Goal: Task Accomplishment & Management: Complete application form

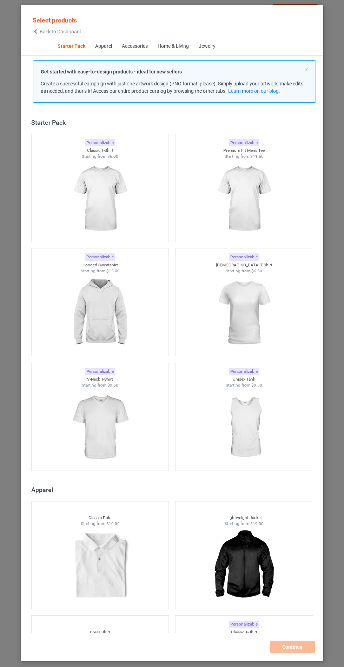
scroll to position [8, 0]
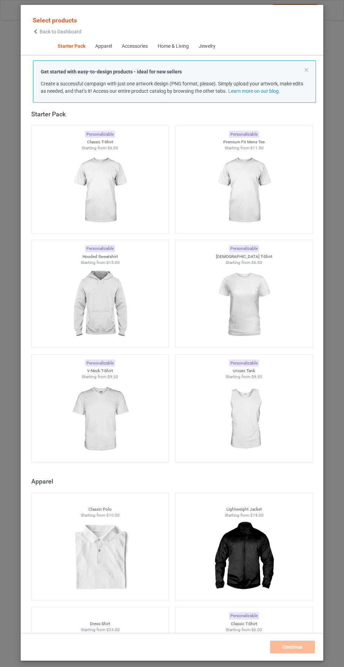
click at [104, 300] on img at bounding box center [100, 304] width 63 height 79
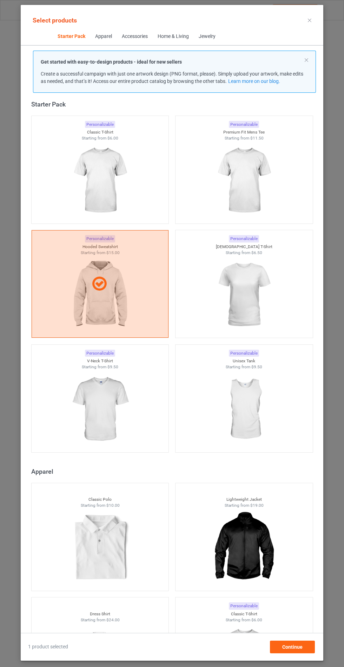
scroll to position [41, 0]
click at [296, 650] on span "Continue" at bounding box center [293, 647] width 20 height 6
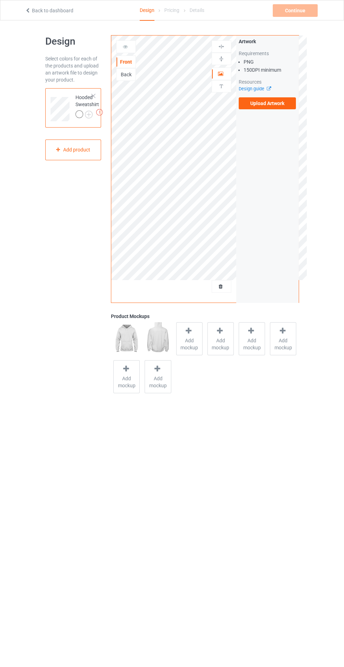
click at [192, 355] on div "Add mockup" at bounding box center [189, 338] width 26 height 33
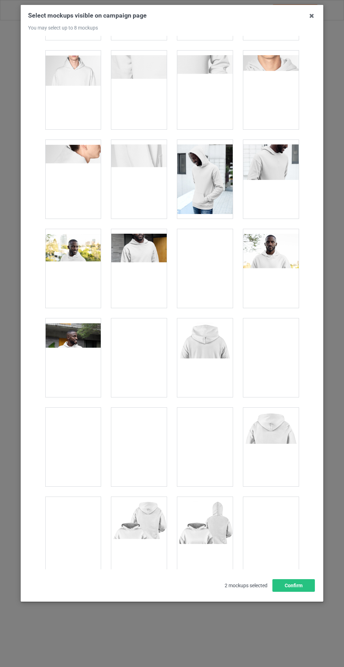
scroll to position [5672, 0]
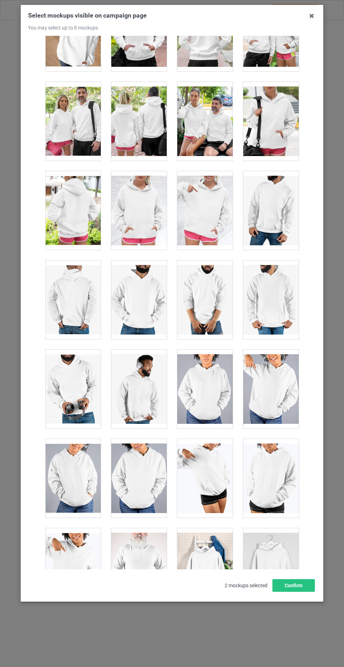
click at [148, 213] on div at bounding box center [139, 210] width 56 height 79
click at [289, 592] on button "Confirm" at bounding box center [294, 585] width 43 height 13
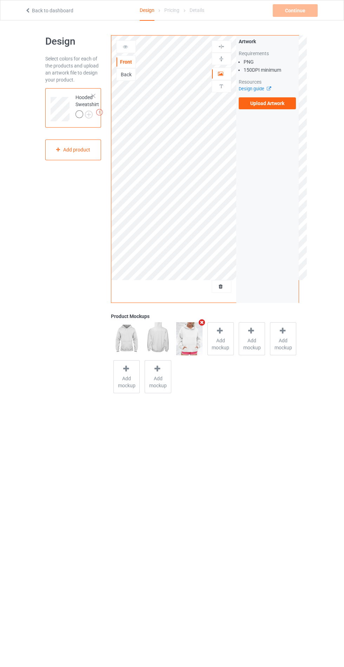
click at [0, 0] on img at bounding box center [0, 0] width 0 height 0
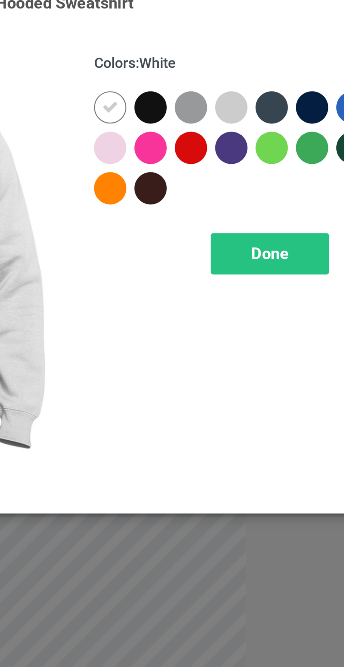
click at [233, 56] on div at bounding box center [231, 56] width 13 height 13
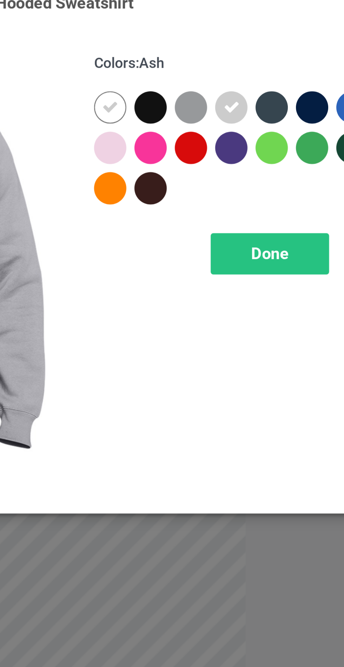
click at [199, 72] on div at bounding box center [199, 72] width 13 height 13
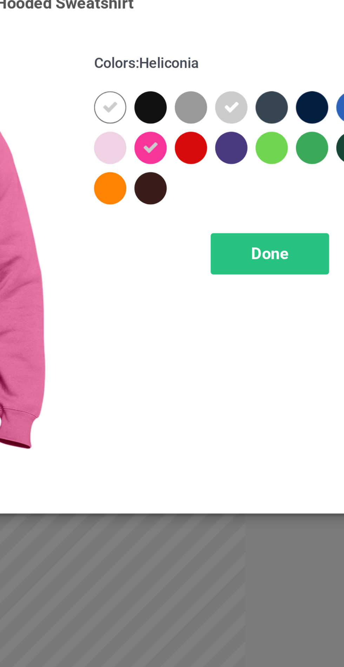
click at [184, 73] on div at bounding box center [183, 72] width 13 height 13
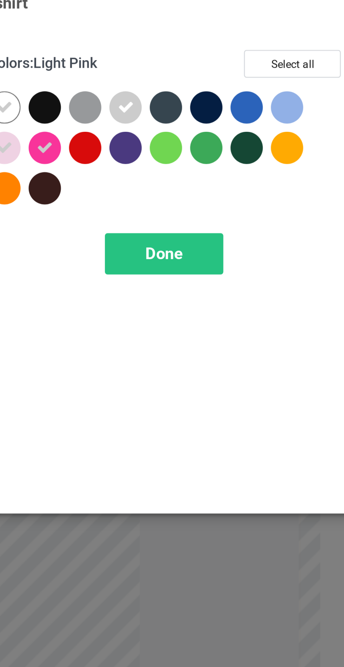
click at [295, 55] on div at bounding box center [294, 56] width 13 height 13
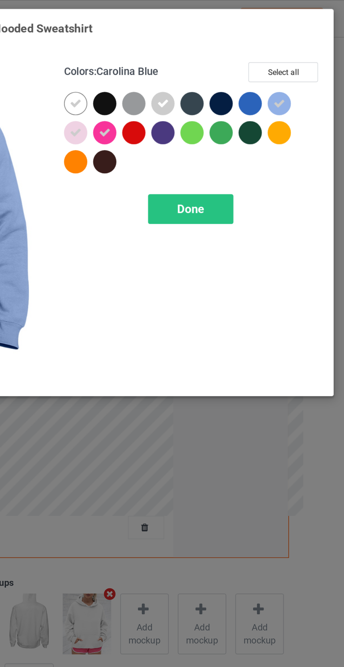
click at [294, 74] on div at bounding box center [294, 72] width 13 height 13
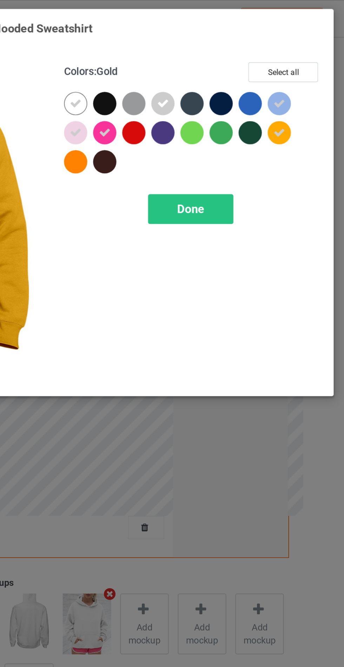
click at [255, 116] on div "Done" at bounding box center [246, 113] width 46 height 16
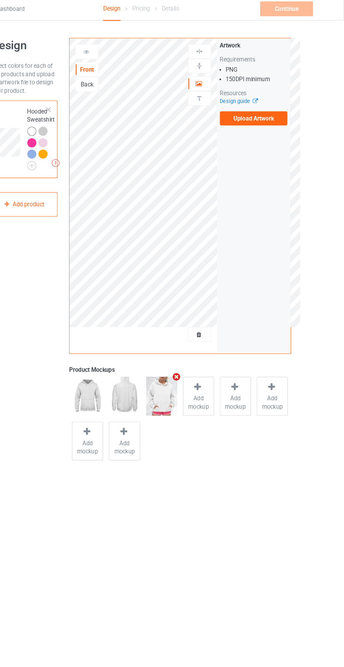
click at [272, 101] on label "Upload Artwork" at bounding box center [268, 103] width 58 height 12
click at [0, 0] on input "Upload Artwork" at bounding box center [0, 0] width 0 height 0
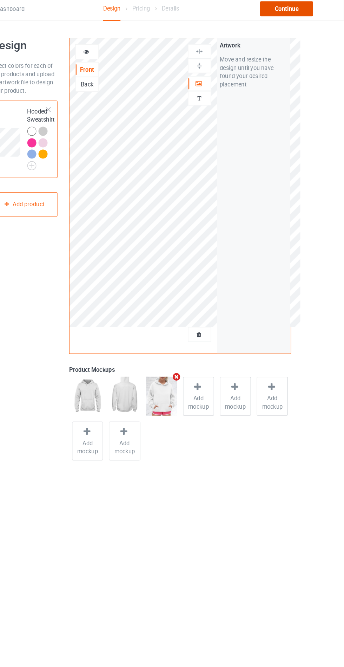
click at [296, 7] on div "Continue" at bounding box center [295, 10] width 45 height 13
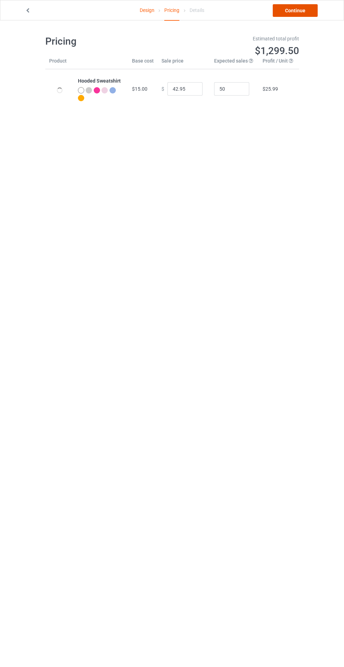
click at [299, 10] on link "Continue" at bounding box center [295, 10] width 45 height 13
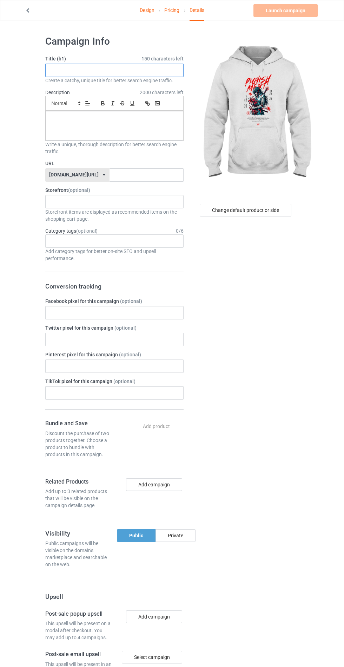
click at [131, 76] on input "text" at bounding box center [114, 70] width 138 height 13
click at [146, 58] on span "150 characters left" at bounding box center [163, 58] width 42 height 7
click at [92, 73] on input "text" at bounding box center [114, 70] width 138 height 13
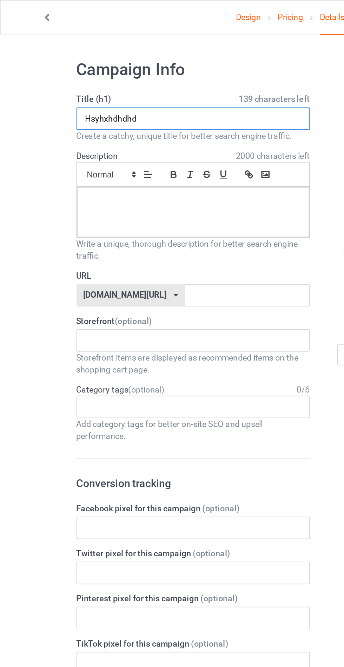
type input "Hsyhxhdhdhd"
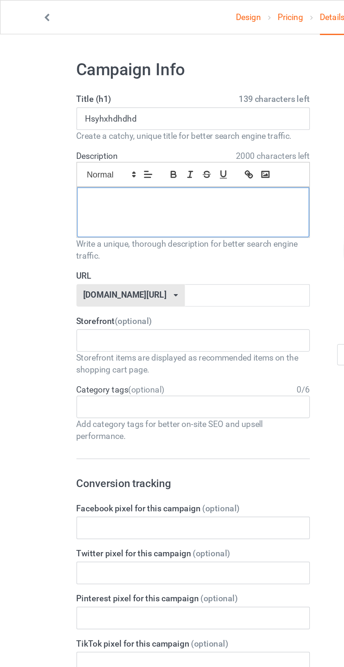
click at [77, 119] on p at bounding box center [114, 119] width 127 height 7
click at [152, 171] on input "text" at bounding box center [147, 174] width 74 height 13
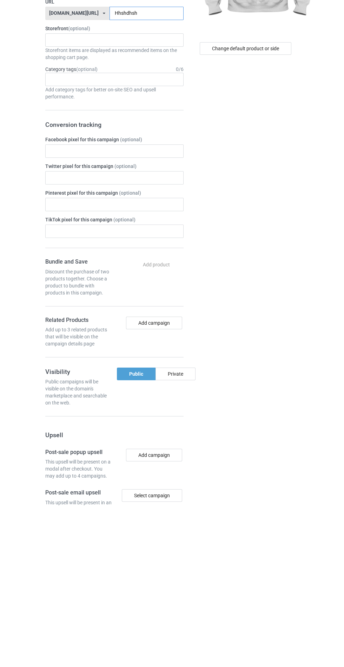
type input "Hhshdhsh"
click at [222, 516] on div "Change default product or side" at bounding box center [247, 427] width 116 height 794
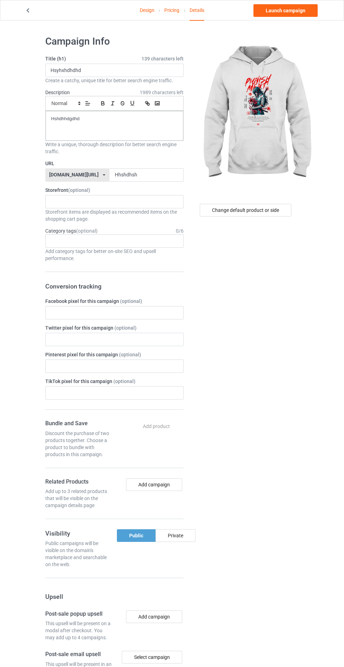
click at [172, 378] on label "TikTok pixel for this campaign (optional)" at bounding box center [114, 381] width 138 height 7
click at [187, 529] on div "Private" at bounding box center [176, 535] width 40 height 13
click at [170, 10] on link "Pricing" at bounding box center [171, 10] width 15 height 20
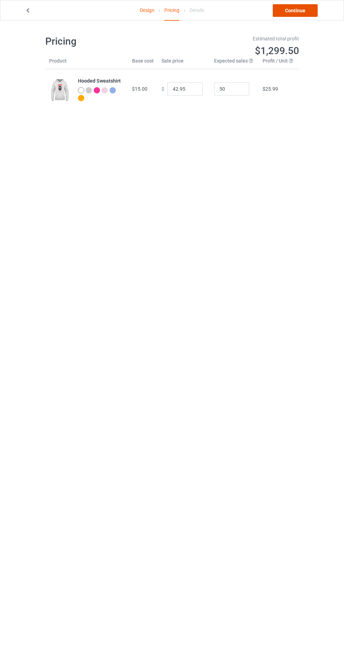
click at [301, 9] on link "Continue" at bounding box center [295, 10] width 45 height 13
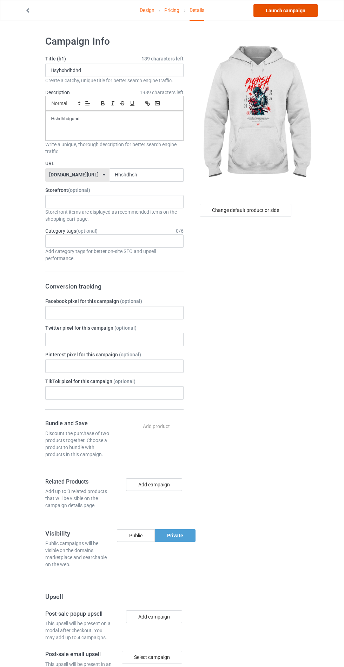
click at [296, 8] on link "Launch campaign" at bounding box center [286, 10] width 64 height 13
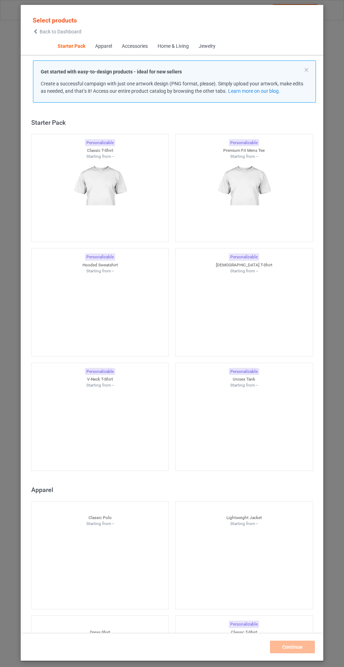
scroll to position [8, 0]
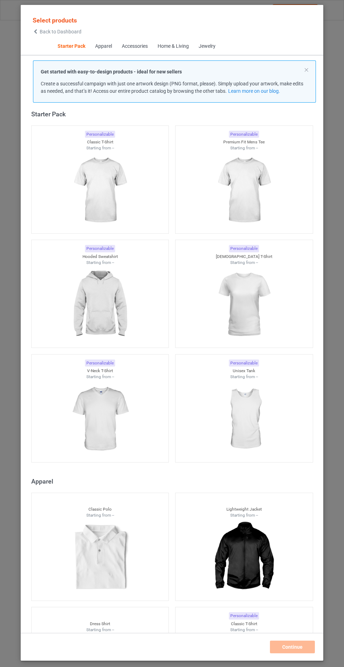
click at [102, 307] on img at bounding box center [100, 304] width 63 height 79
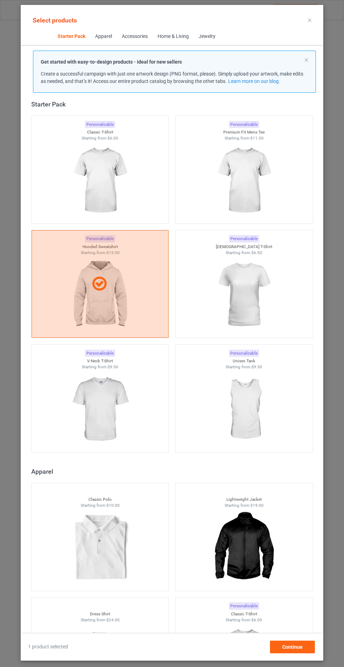
scroll to position [41, 0]
click at [310, 647] on div "Continue" at bounding box center [292, 647] width 45 height 13
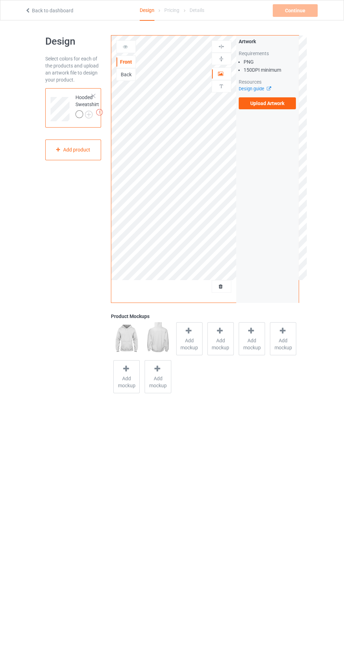
click at [0, 0] on img at bounding box center [0, 0] width 0 height 0
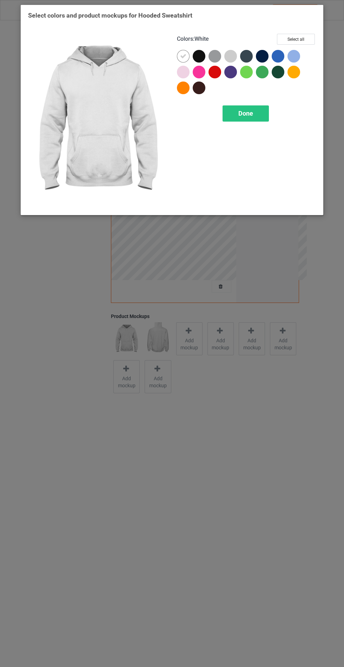
click at [198, 63] on div at bounding box center [201, 58] width 16 height 16
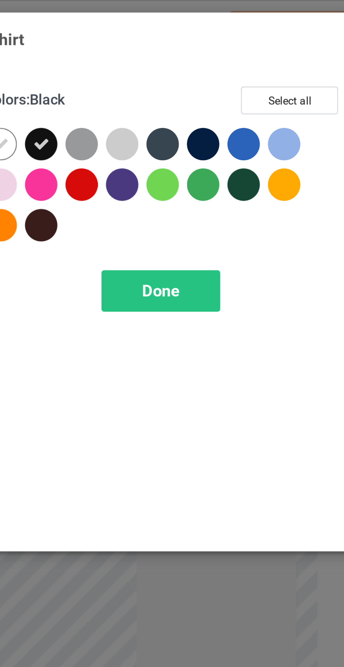
click at [213, 53] on div at bounding box center [215, 56] width 13 height 13
click at [262, 58] on div at bounding box center [262, 56] width 13 height 13
click at [245, 54] on div at bounding box center [246, 56] width 13 height 13
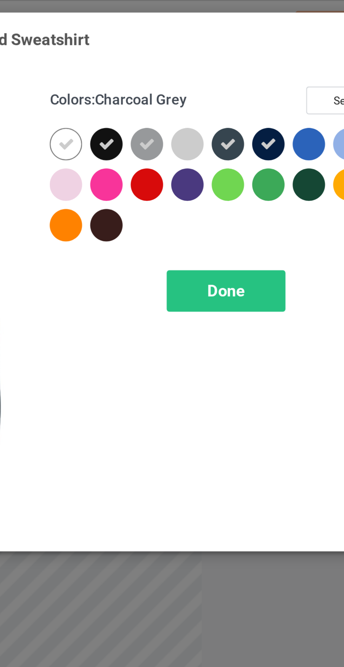
click at [200, 85] on div at bounding box center [199, 88] width 13 height 13
click at [232, 70] on div at bounding box center [231, 72] width 13 height 13
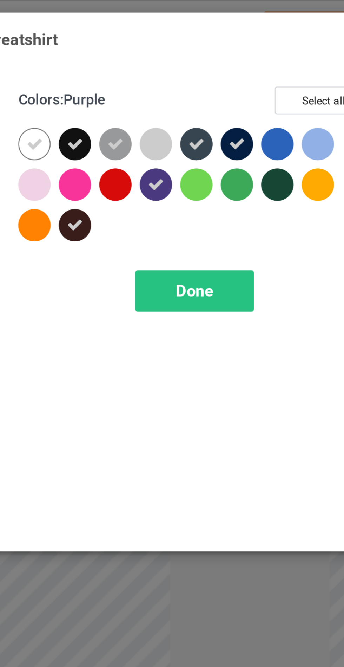
click at [253, 110] on div "Done" at bounding box center [246, 113] width 46 height 16
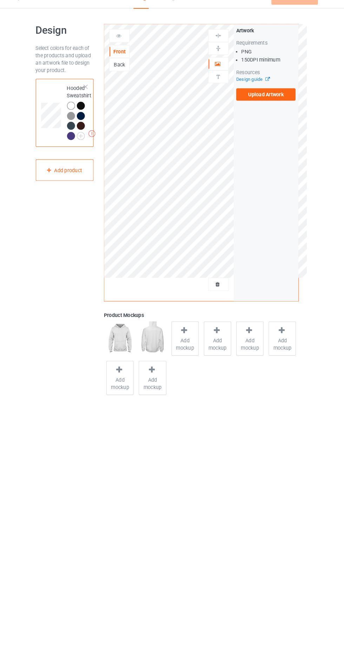
click at [187, 341] on span "Add mockup" at bounding box center [190, 344] width 26 height 14
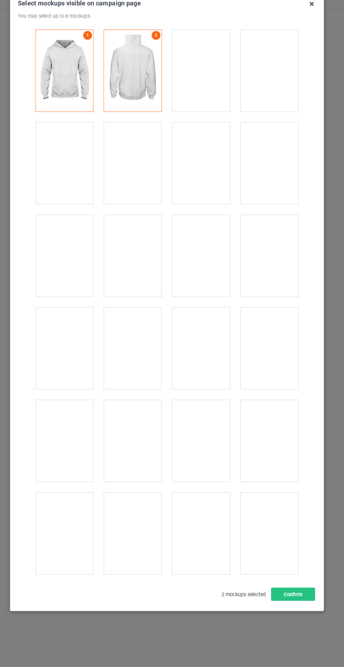
scroll to position [5672, 0]
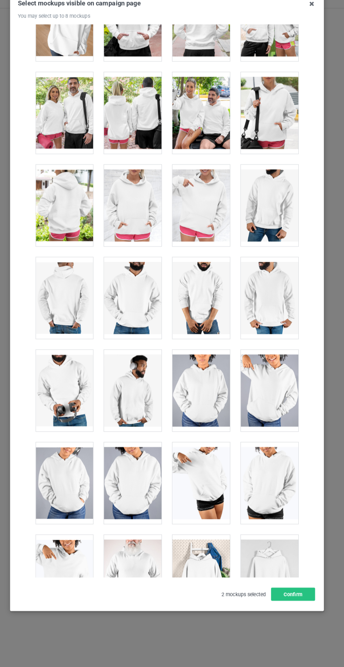
click at [132, 206] on div at bounding box center [139, 210] width 56 height 79
click at [293, 592] on button "Confirm" at bounding box center [294, 585] width 43 height 13
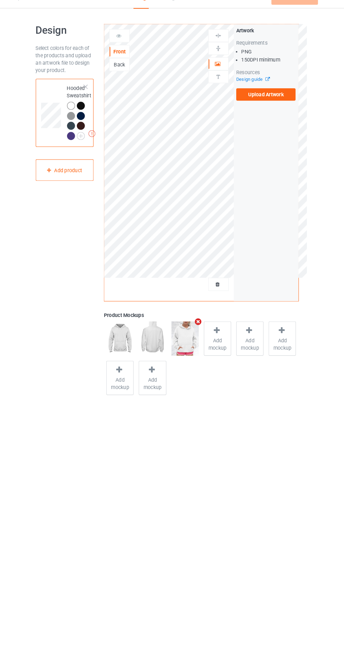
click at [265, 105] on label "Upload Artwork" at bounding box center [268, 103] width 58 height 12
click at [0, 0] on input "Upload Artwork" at bounding box center [0, 0] width 0 height 0
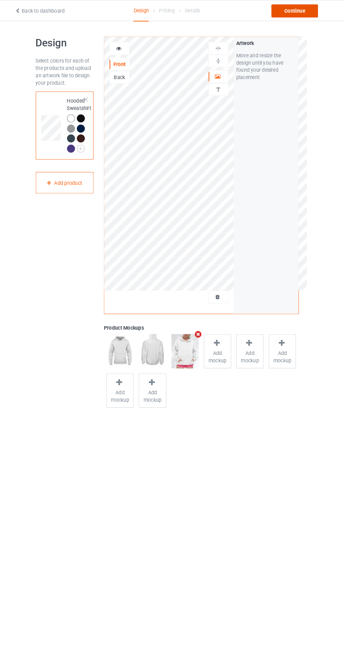
click at [292, 8] on div "Continue" at bounding box center [295, 10] width 45 height 13
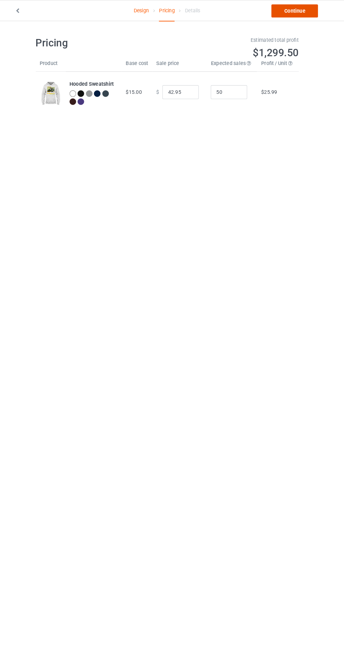
click at [296, 10] on link "Continue" at bounding box center [295, 10] width 45 height 13
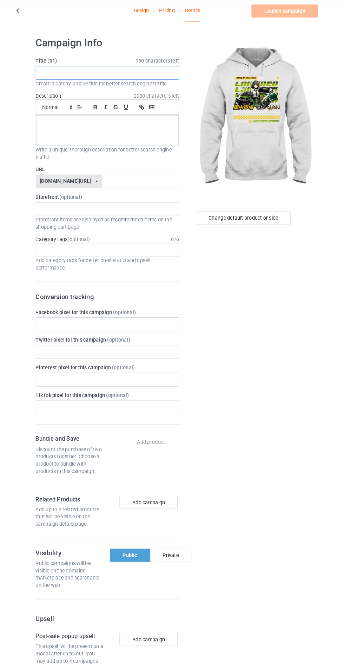
click at [160, 70] on input "text" at bounding box center [114, 70] width 138 height 13
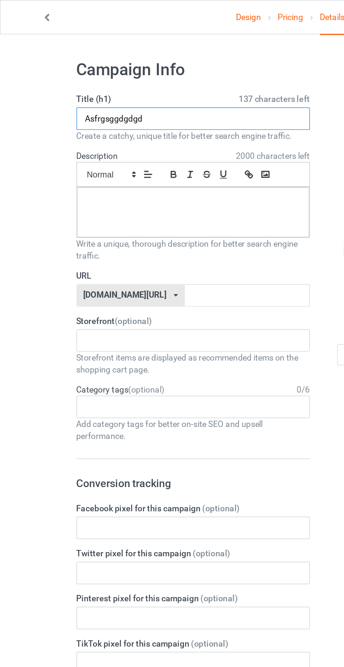
type input "Asfrgsggdgdgd"
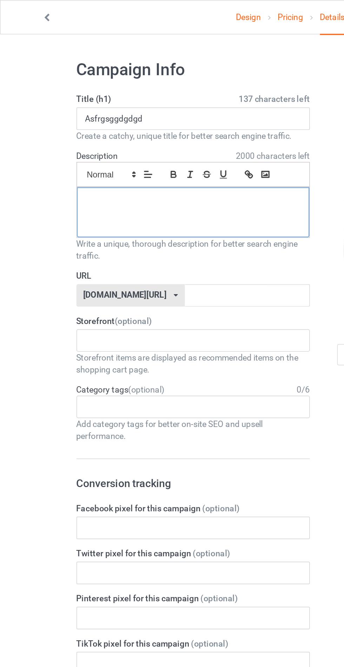
click at [158, 125] on div at bounding box center [115, 126] width 138 height 30
click at [159, 173] on input "text" at bounding box center [147, 174] width 74 height 13
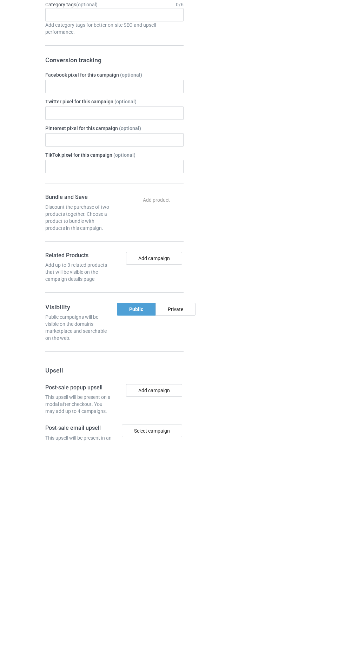
type input "Hhshvshdhsj"
click at [181, 532] on div "Private" at bounding box center [176, 535] width 40 height 13
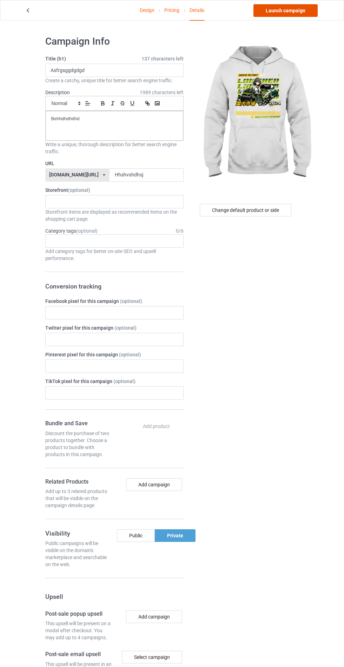
click at [286, 8] on link "Launch campaign" at bounding box center [286, 10] width 64 height 13
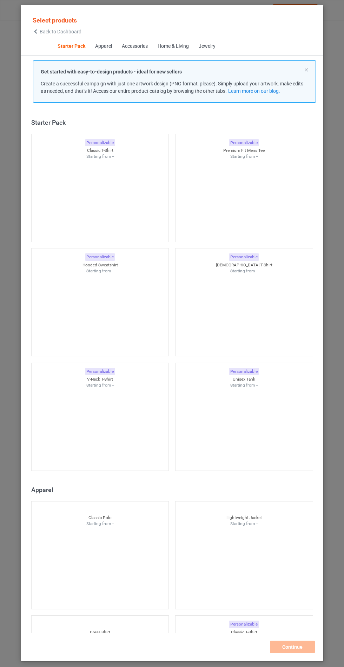
scroll to position [8, 0]
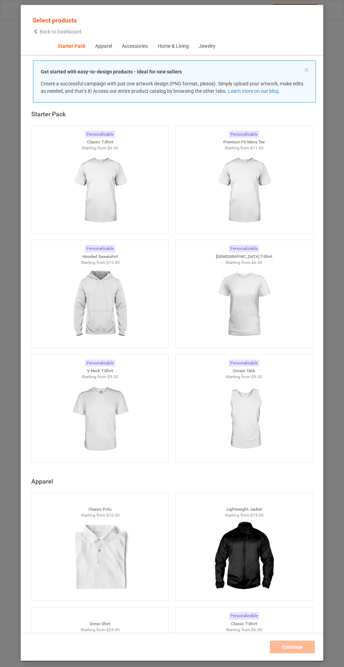
click at [97, 304] on img at bounding box center [100, 304] width 63 height 79
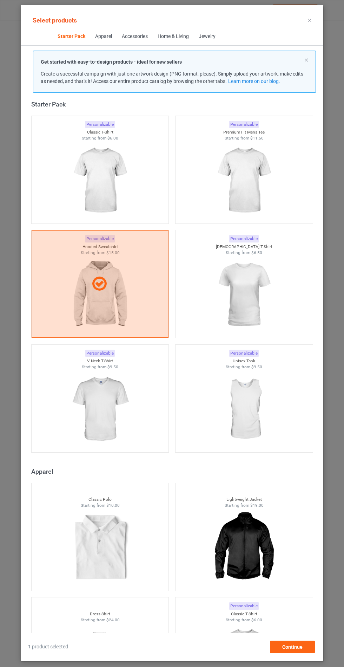
scroll to position [41, 0]
click at [297, 650] on span "Continue" at bounding box center [293, 647] width 20 height 6
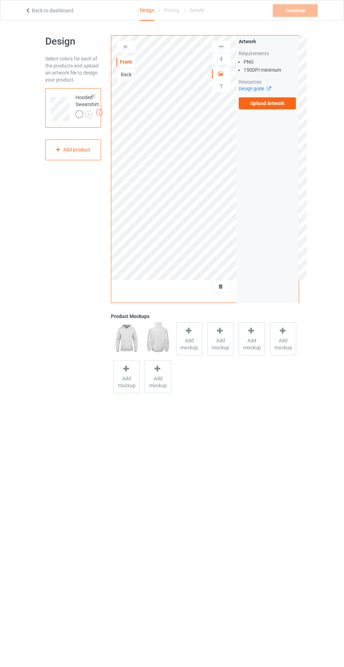
click at [196, 345] on span "Add mockup" at bounding box center [190, 344] width 26 height 14
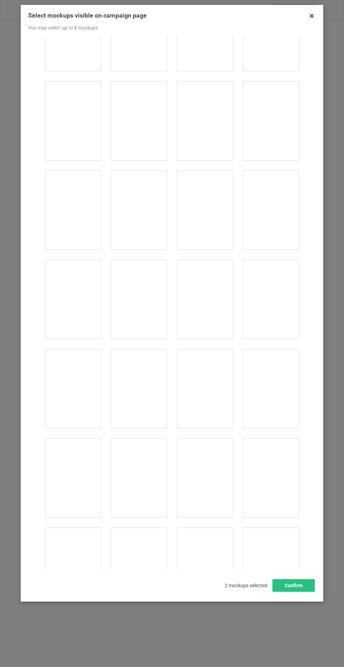
scroll to position [5672, 0]
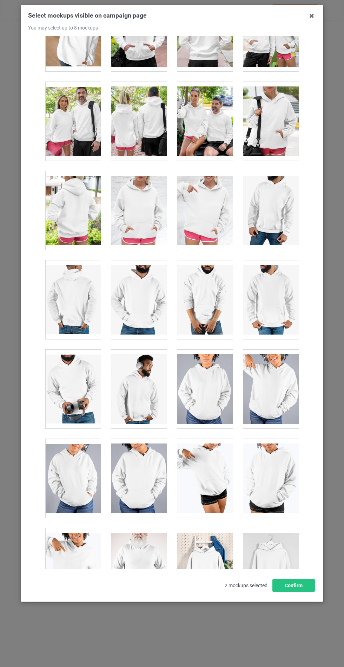
click at [137, 197] on div at bounding box center [139, 210] width 56 height 79
click at [293, 592] on button "Confirm" at bounding box center [294, 585] width 43 height 13
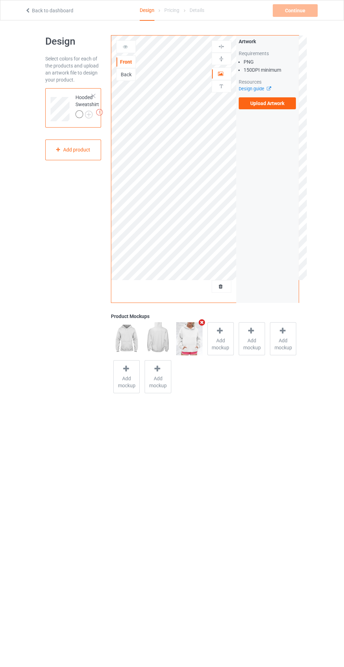
click at [0, 0] on img at bounding box center [0, 0] width 0 height 0
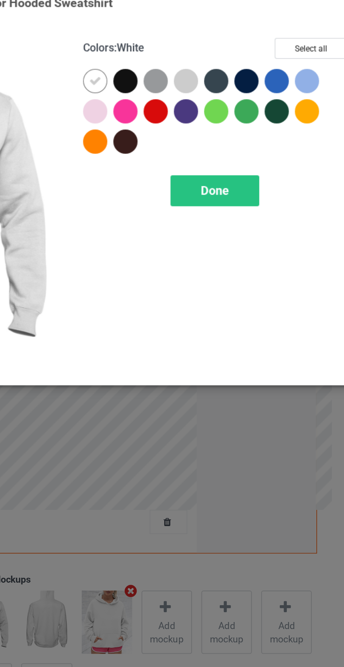
click at [200, 55] on div at bounding box center [199, 56] width 13 height 13
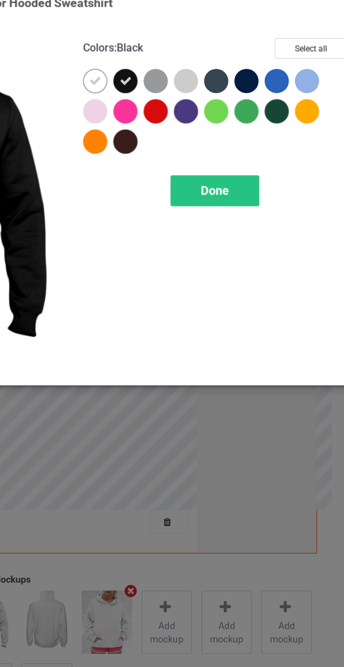
click at [211, 56] on div at bounding box center [215, 56] width 13 height 13
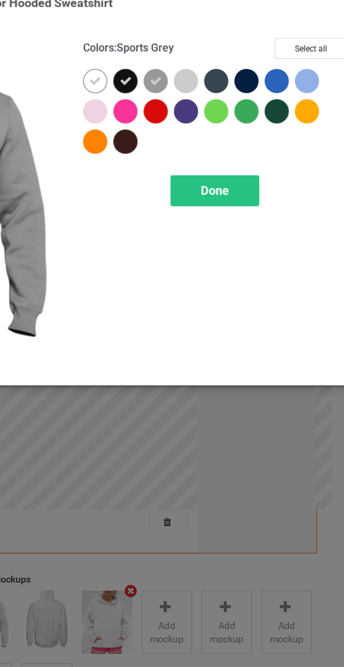
click at [244, 55] on div at bounding box center [246, 56] width 13 height 13
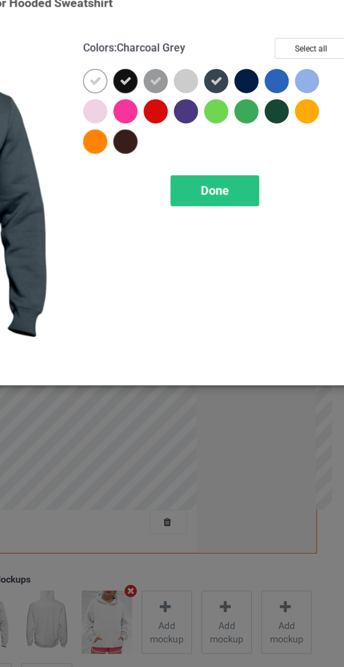
click at [263, 53] on div at bounding box center [262, 56] width 13 height 13
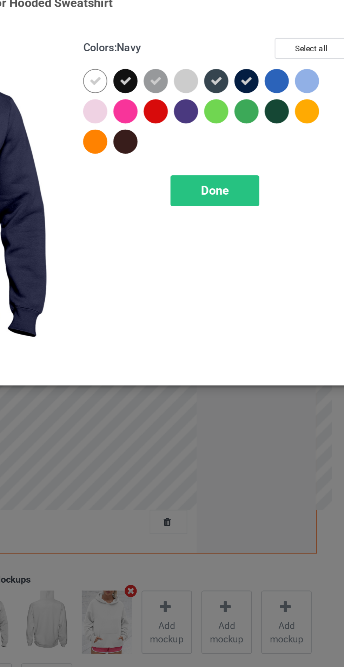
click at [200, 88] on div at bounding box center [199, 88] width 13 height 13
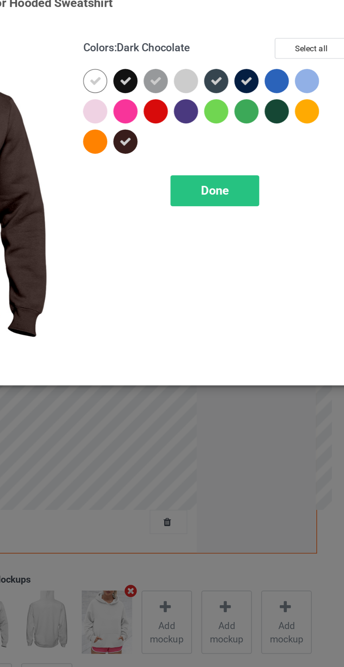
click at [240, 115] on span "Done" at bounding box center [246, 113] width 15 height 7
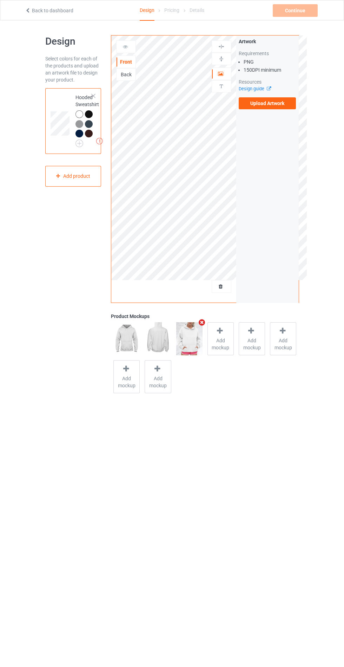
scroll to position [0, 0]
click at [280, 104] on label "Upload Artwork" at bounding box center [268, 103] width 58 height 12
click at [0, 0] on input "Upload Artwork" at bounding box center [0, 0] width 0 height 0
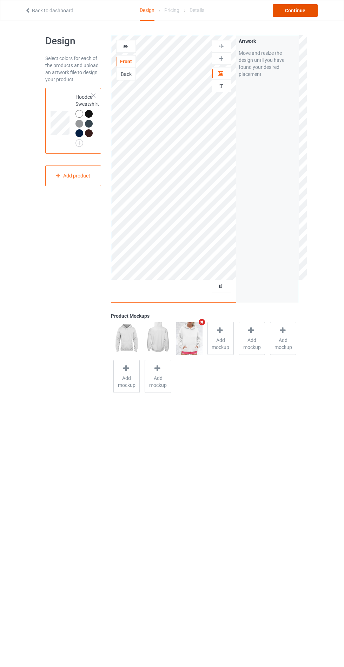
click at [309, 7] on div "Continue" at bounding box center [295, 10] width 45 height 13
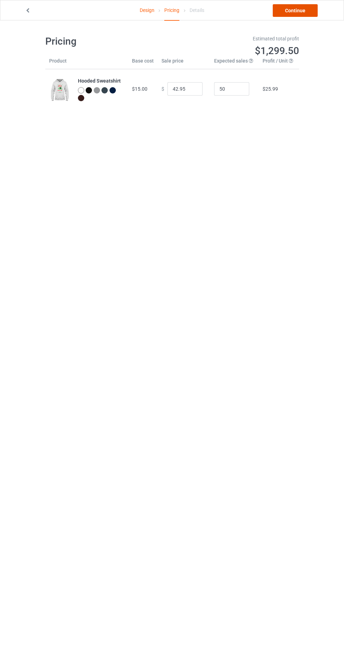
click at [295, 10] on link "Continue" at bounding box center [295, 10] width 45 height 13
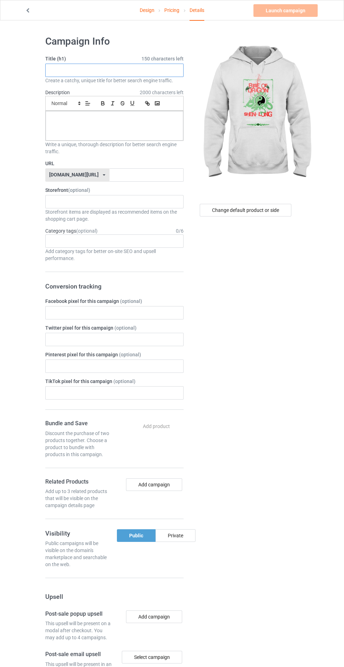
click at [140, 67] on input "text" at bounding box center [114, 70] width 138 height 13
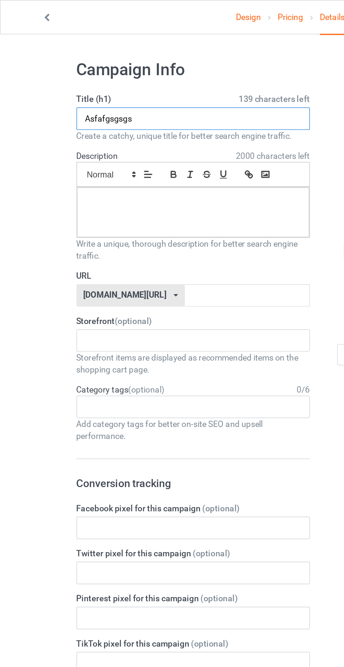
click at [62, 71] on input "Asfafgsgsgs" at bounding box center [114, 70] width 138 height 13
type input "Asfafgsgsgs"
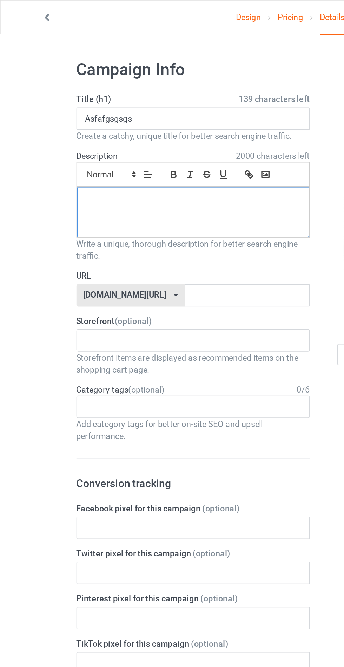
click at [66, 137] on div at bounding box center [115, 126] width 138 height 30
click at [142, 173] on input "text" at bounding box center [147, 174] width 74 height 13
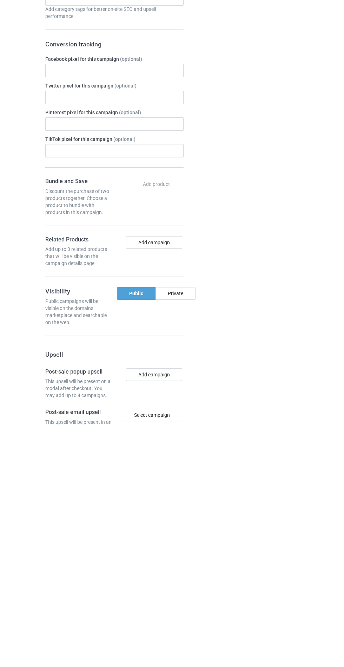
type input "Asfarjdhdhdh"
click at [177, 535] on div "Private" at bounding box center [176, 535] width 40 height 13
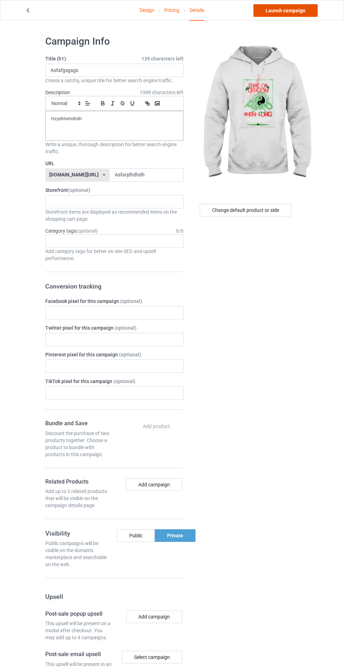
click at [288, 11] on link "Launch campaign" at bounding box center [286, 10] width 64 height 13
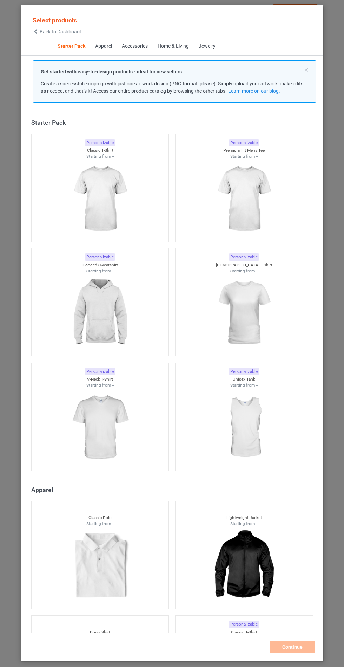
scroll to position [8, 0]
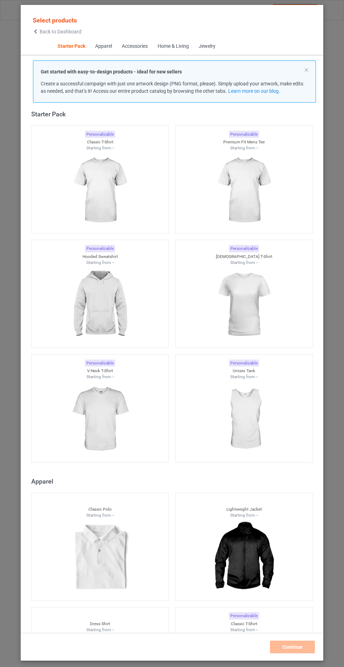
click at [123, 296] on img at bounding box center [100, 304] width 63 height 79
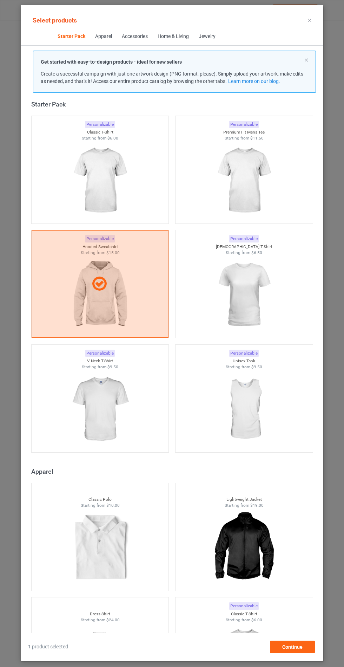
scroll to position [41, 0]
click at [286, 643] on div "Continue" at bounding box center [292, 647] width 45 height 13
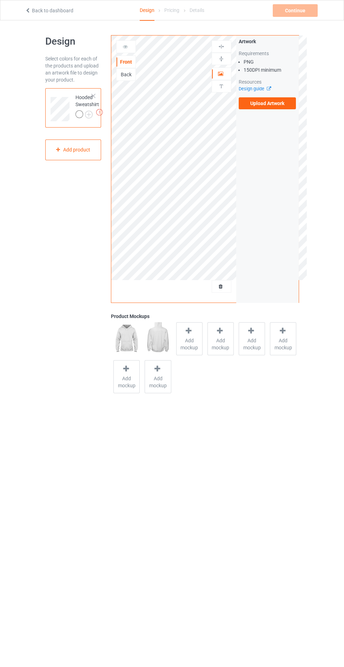
click at [189, 347] on span "Add mockup" at bounding box center [190, 344] width 26 height 14
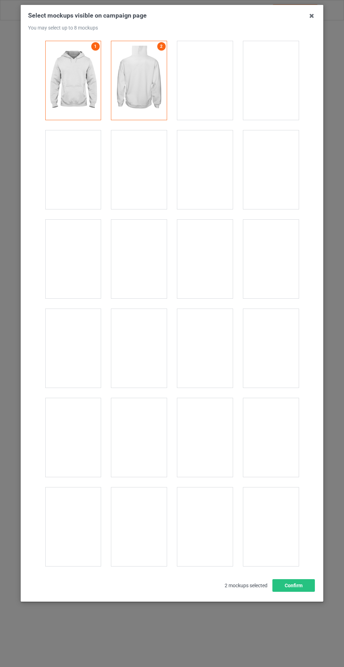
scroll to position [5672, 0]
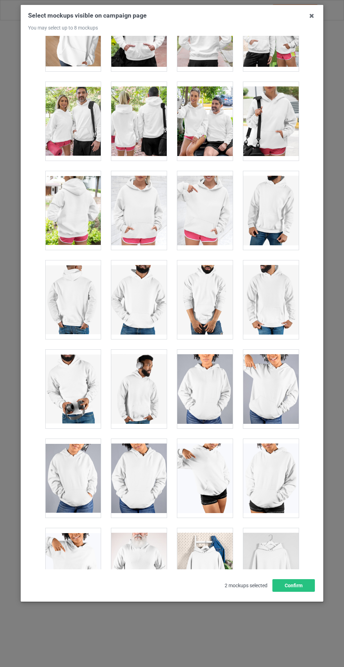
click at [135, 198] on div at bounding box center [139, 210] width 56 height 79
click at [278, 592] on button "Confirm" at bounding box center [294, 585] width 43 height 13
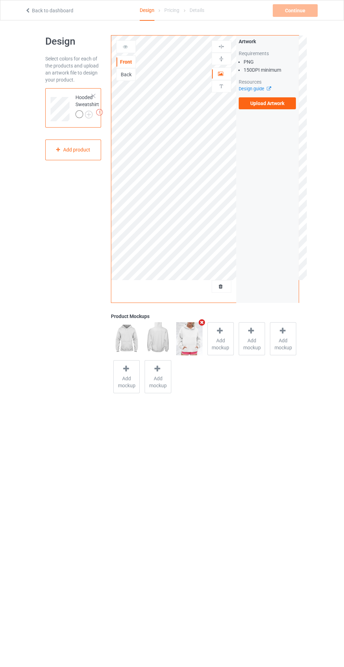
click at [0, 0] on img at bounding box center [0, 0] width 0 height 0
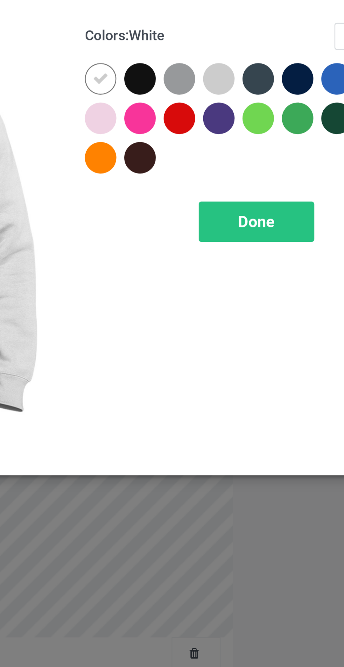
click at [200, 56] on div at bounding box center [199, 56] width 13 height 13
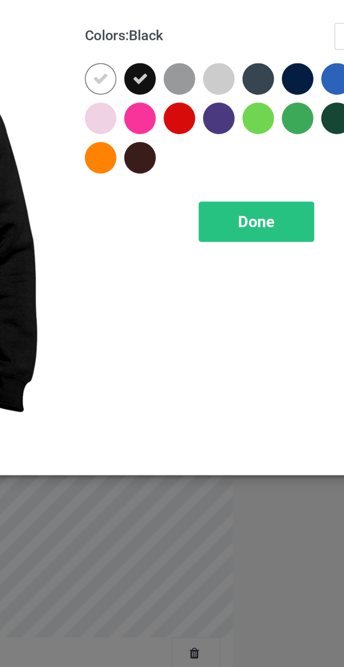
click at [215, 54] on div at bounding box center [215, 56] width 13 height 13
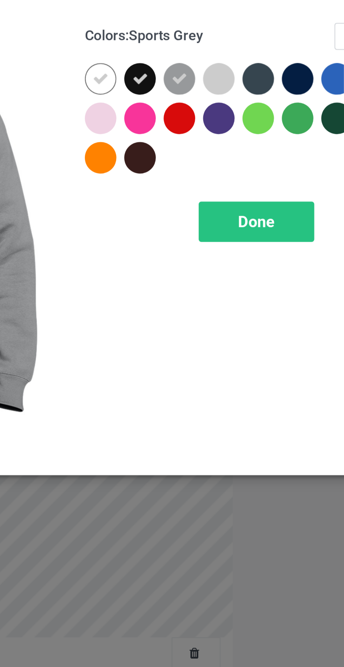
click at [245, 56] on div at bounding box center [246, 56] width 13 height 13
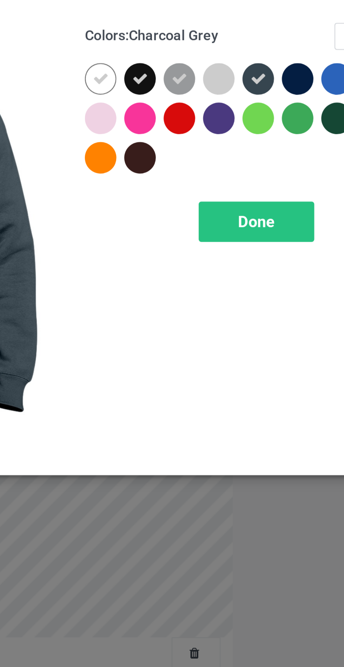
click at [261, 54] on div at bounding box center [262, 56] width 13 height 13
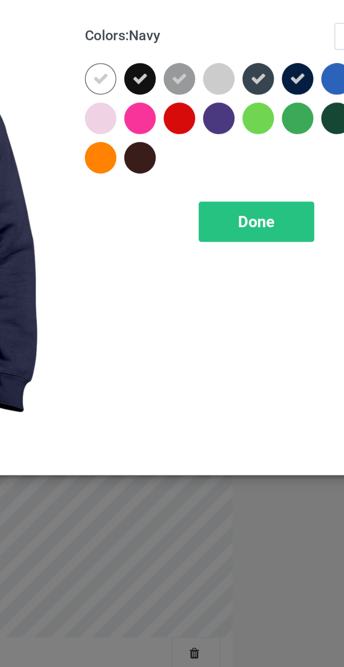
click at [196, 86] on div at bounding box center [199, 88] width 13 height 13
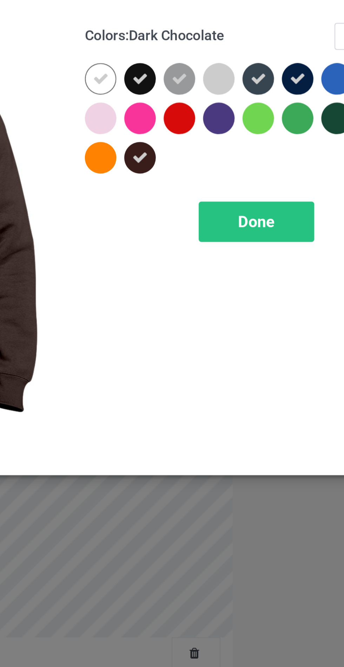
click at [231, 73] on div at bounding box center [231, 72] width 13 height 13
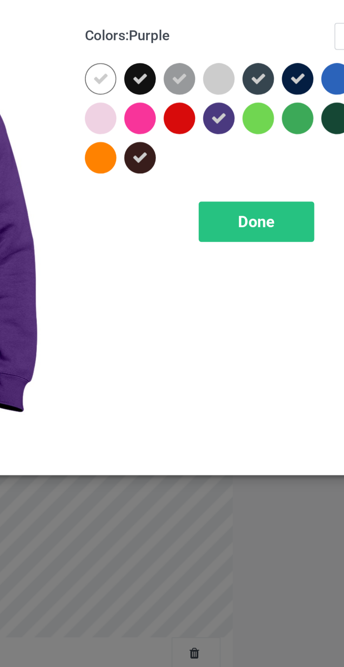
click at [248, 113] on span "Done" at bounding box center [246, 113] width 15 height 7
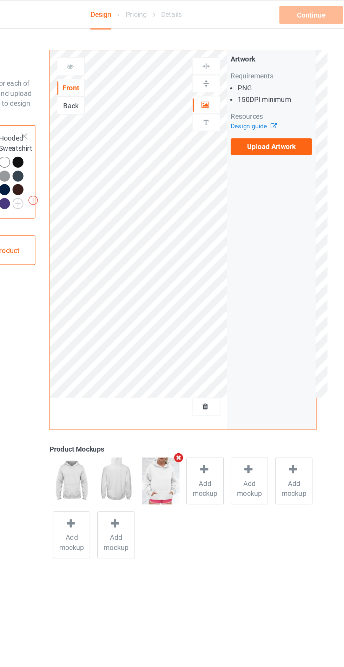
click at [267, 106] on label "Upload Artwork" at bounding box center [268, 103] width 58 height 12
click at [0, 0] on input "Upload Artwork" at bounding box center [0, 0] width 0 height 0
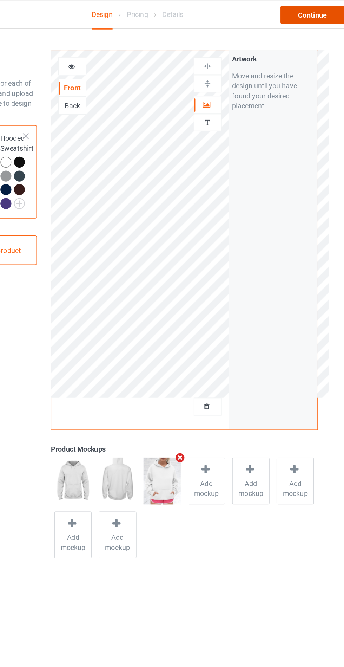
click at [295, 11] on div "Continue" at bounding box center [295, 10] width 45 height 13
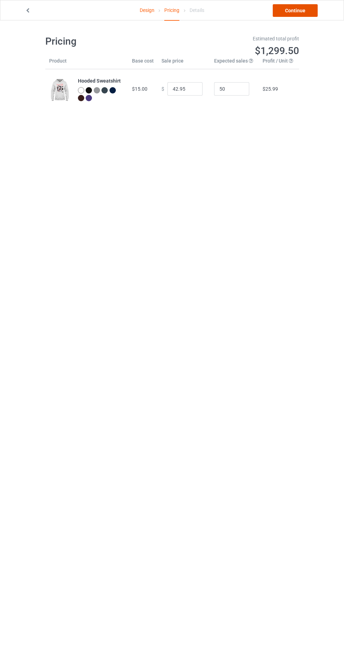
click at [299, 11] on link "Continue" at bounding box center [295, 10] width 45 height 13
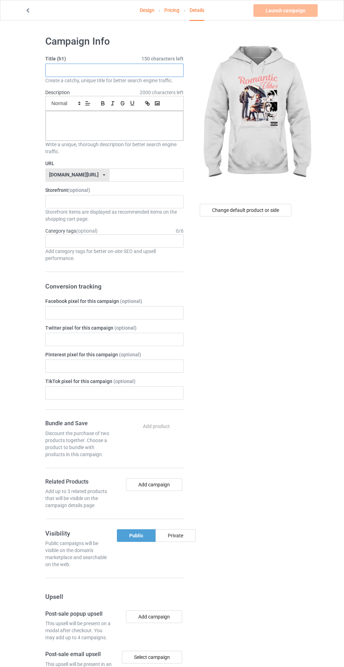
click at [157, 70] on input "text" at bounding box center [114, 70] width 138 height 13
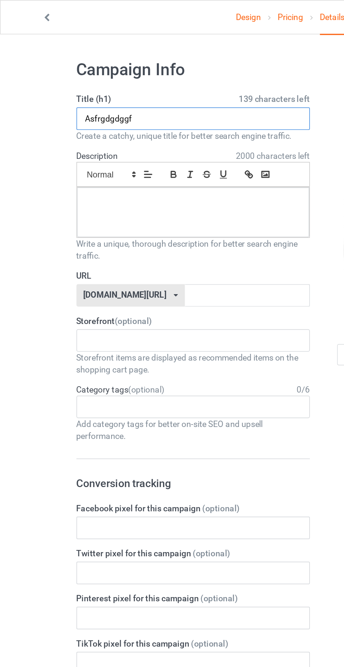
type input "Asfrgdgdggf"
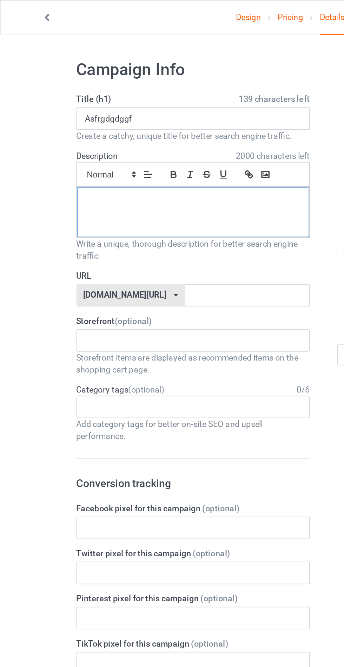
click at [104, 135] on div at bounding box center [115, 126] width 138 height 30
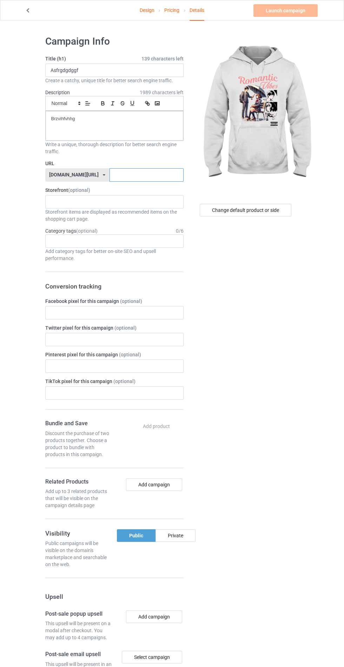
click at [146, 174] on input "text" at bounding box center [147, 174] width 74 height 13
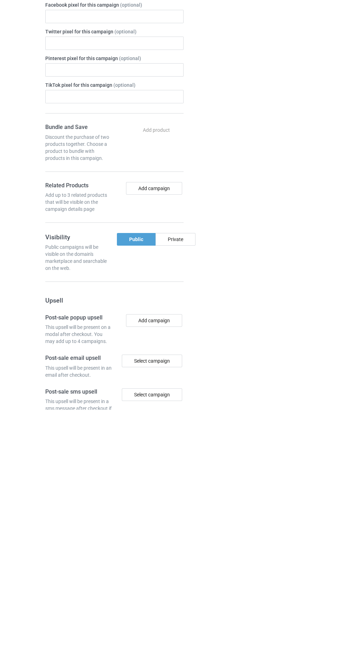
scroll to position [40, 0]
type input "Yrgtrjifvjh"
click at [185, 498] on div "Private" at bounding box center [176, 496] width 40 height 13
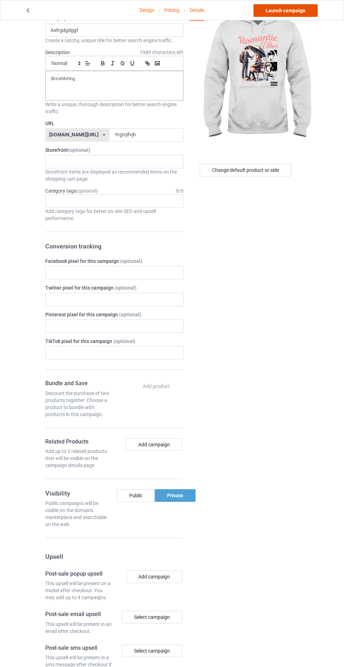
click at [285, 10] on link "Launch campaign" at bounding box center [286, 10] width 64 height 13
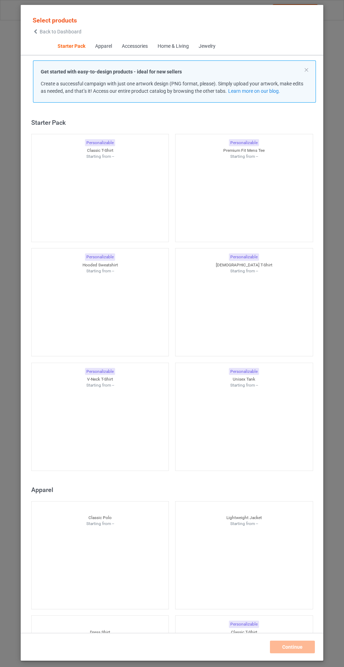
scroll to position [8, 0]
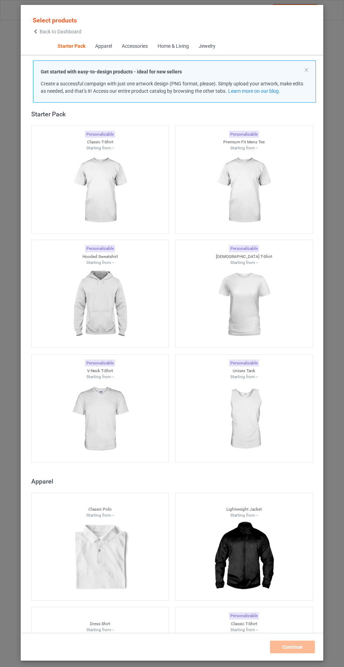
click at [111, 307] on img at bounding box center [100, 304] width 63 height 79
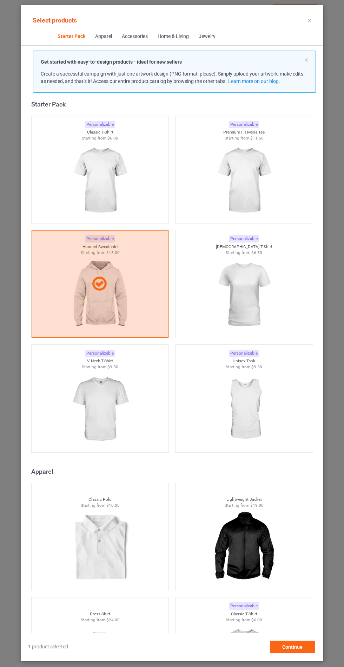
scroll to position [41, 0]
click at [295, 648] on span "Continue" at bounding box center [293, 647] width 20 height 6
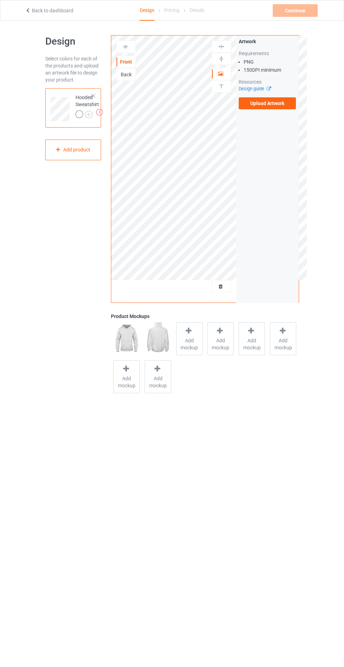
click at [188, 344] on span "Add mockup" at bounding box center [190, 344] width 26 height 14
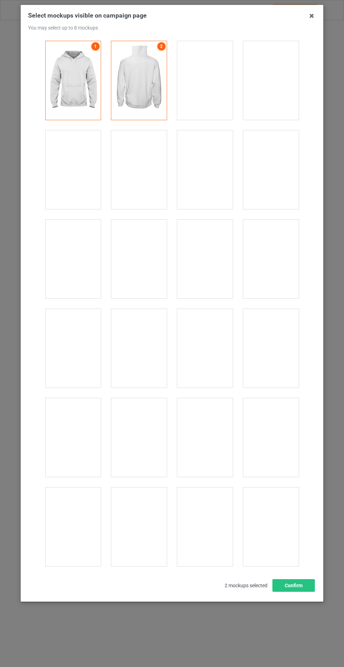
scroll to position [5672, 0]
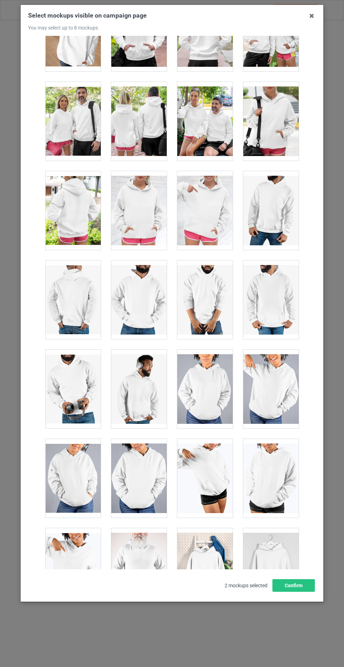
click at [133, 195] on div at bounding box center [139, 210] width 56 height 79
click at [298, 592] on button "Confirm" at bounding box center [294, 585] width 43 height 13
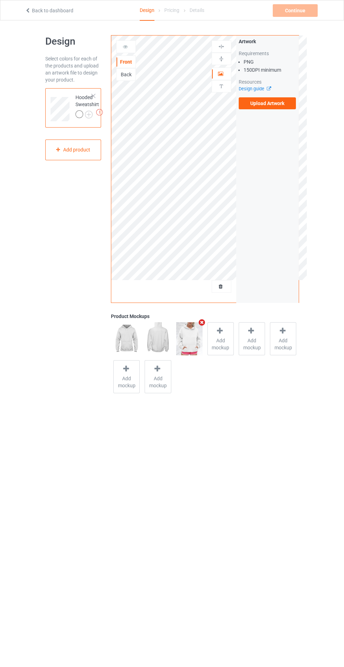
click at [0, 0] on img at bounding box center [0, 0] width 0 height 0
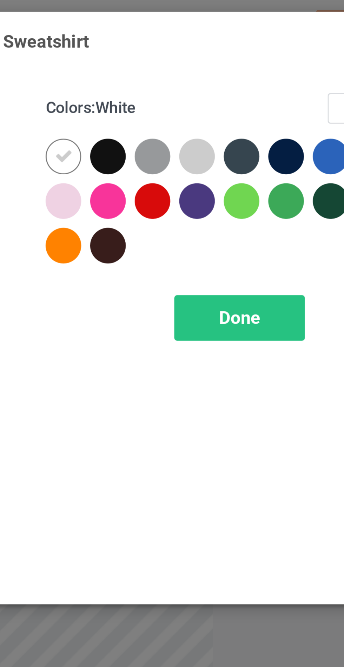
click at [185, 73] on div at bounding box center [183, 72] width 13 height 13
click at [227, 53] on div at bounding box center [231, 56] width 13 height 13
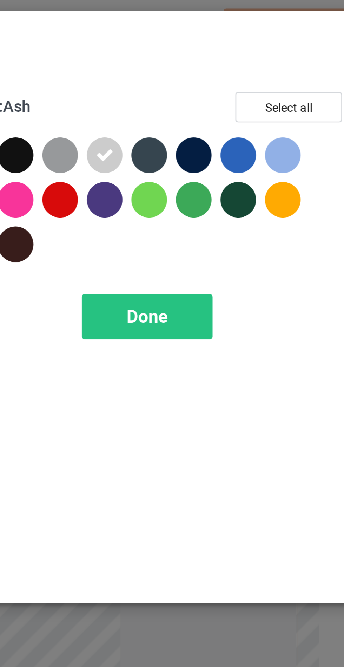
click at [296, 55] on div at bounding box center [294, 56] width 13 height 13
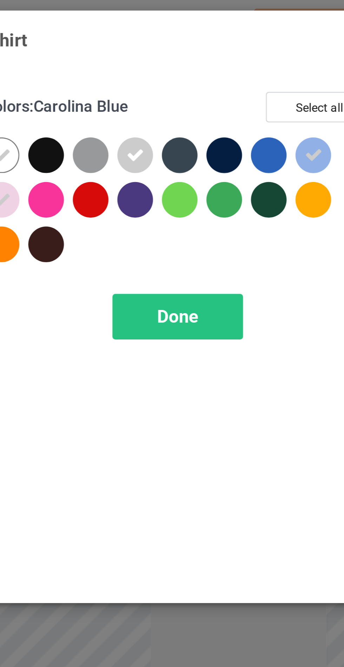
click at [294, 71] on div at bounding box center [294, 72] width 13 height 13
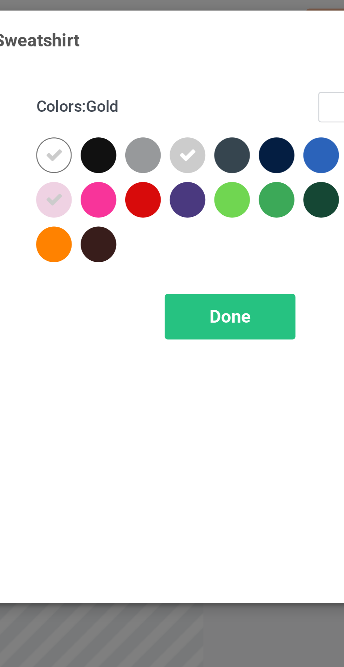
click at [198, 74] on div at bounding box center [199, 72] width 13 height 13
click at [234, 117] on div "Done" at bounding box center [246, 113] width 46 height 16
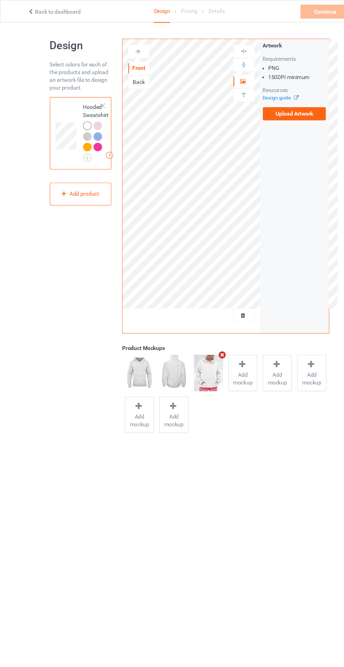
click at [267, 105] on label "Upload Artwork" at bounding box center [268, 103] width 58 height 12
click at [0, 0] on input "Upload Artwork" at bounding box center [0, 0] width 0 height 0
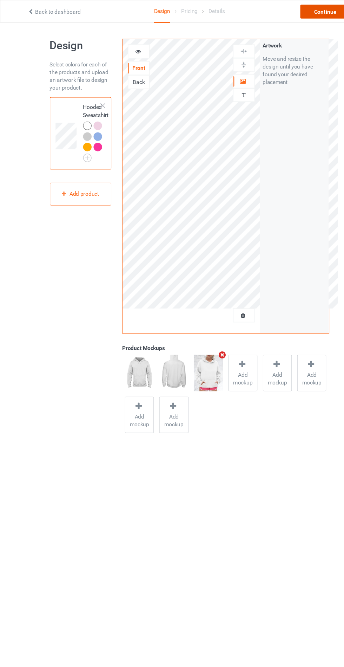
click at [291, 8] on div "Continue" at bounding box center [295, 10] width 45 height 13
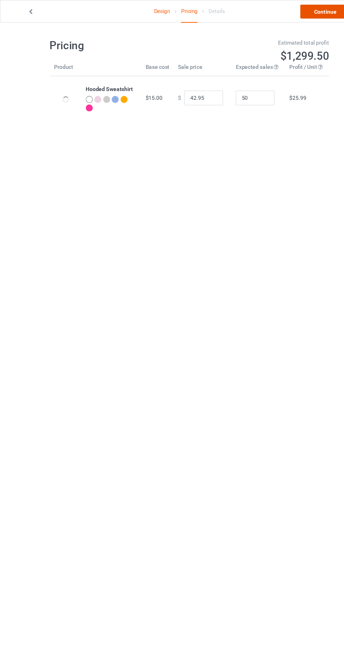
click at [292, 10] on link "Continue" at bounding box center [295, 10] width 45 height 13
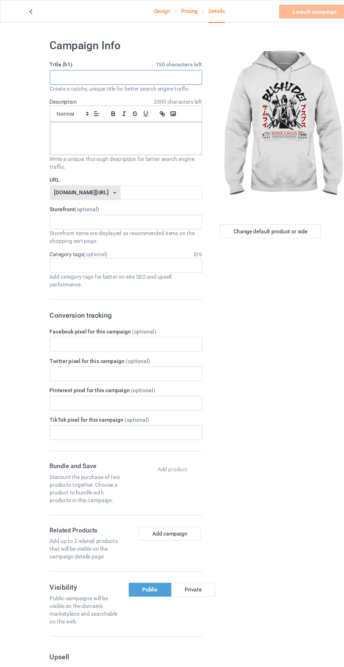
click at [136, 68] on input "text" at bounding box center [114, 70] width 138 height 13
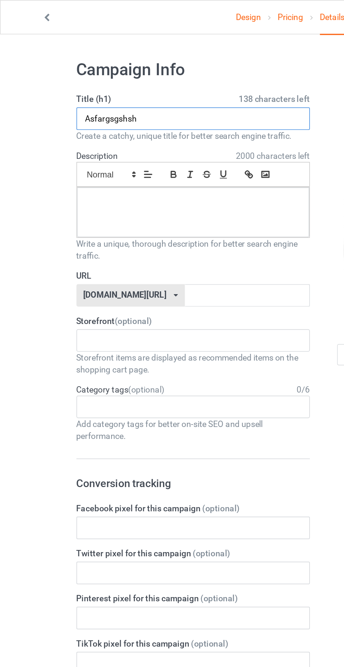
type input "Asfargsgshsh"
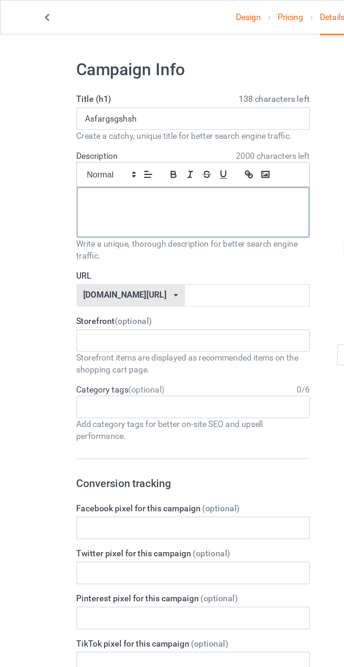
click at [76, 136] on div at bounding box center [115, 126] width 138 height 30
click at [160, 175] on input "text" at bounding box center [147, 174] width 74 height 13
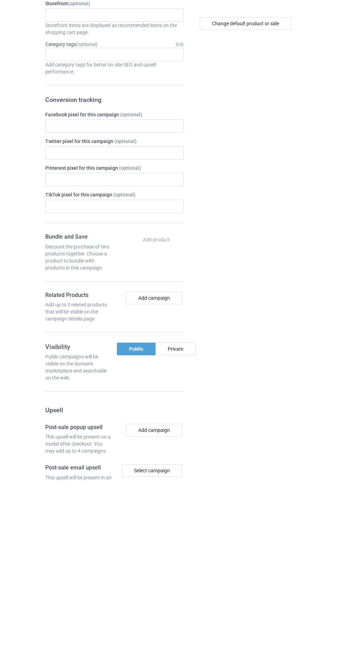
type input "Jshhgdbshs"
click at [174, 537] on div "Private" at bounding box center [176, 535] width 40 height 13
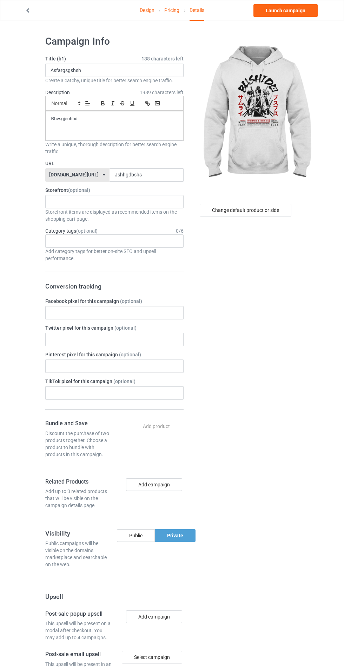
click at [175, 9] on link "Pricing" at bounding box center [171, 10] width 15 height 20
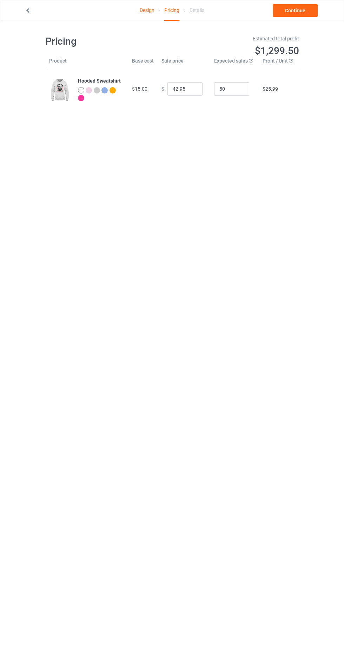
click at [201, 12] on div "Details" at bounding box center [197, 10] width 15 height 20
click at [296, 10] on link "Continue" at bounding box center [295, 10] width 45 height 13
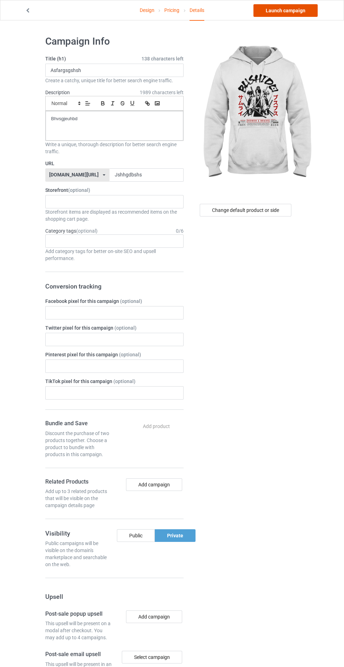
click at [286, 10] on link "Launch campaign" at bounding box center [286, 10] width 64 height 13
